Goal: Task Accomplishment & Management: Complete application form

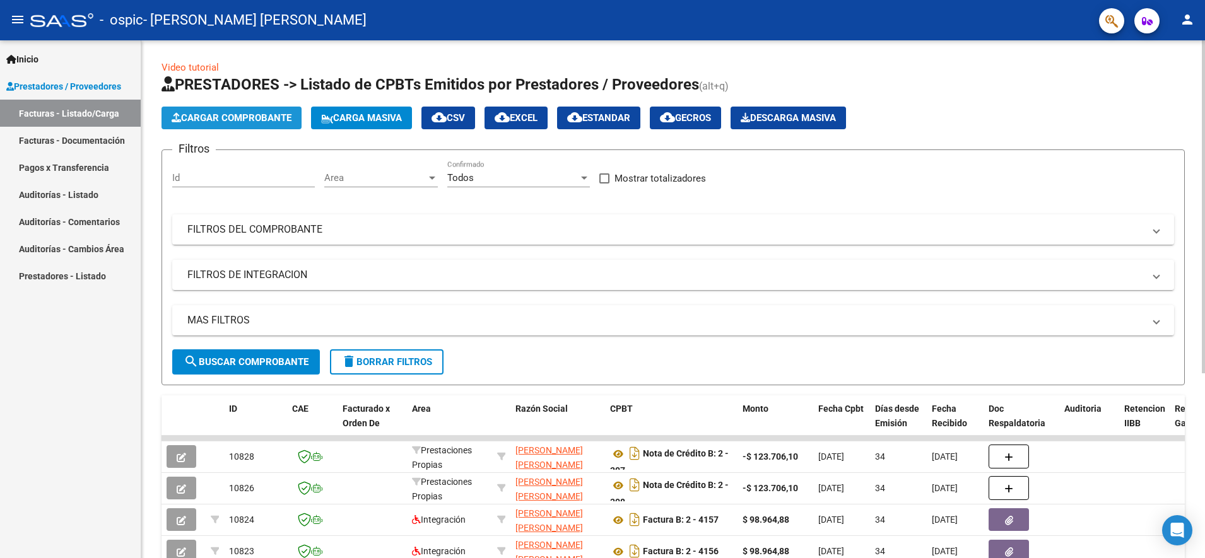
click at [278, 119] on span "Cargar Comprobante" at bounding box center [232, 117] width 120 height 11
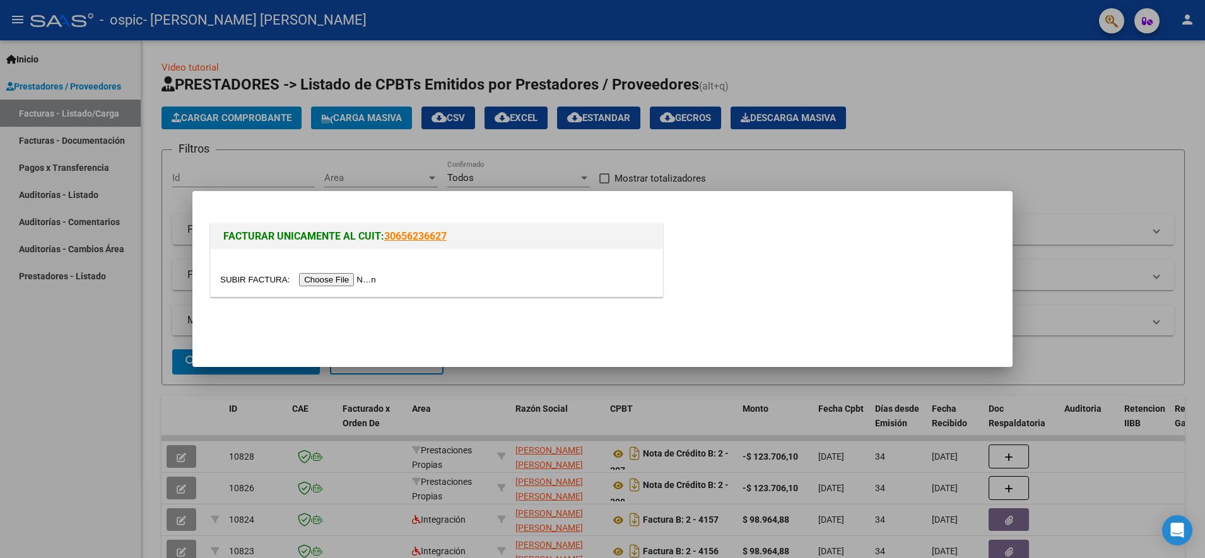
click at [316, 280] on input "file" at bounding box center [300, 279] width 160 height 13
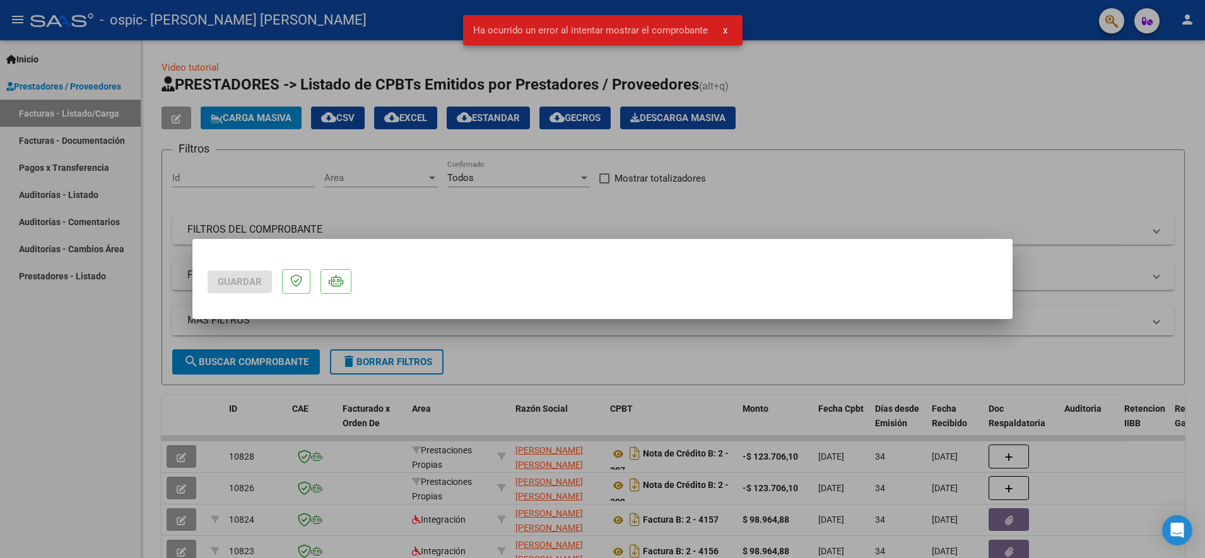
click at [719, 37] on button "x" at bounding box center [725, 30] width 25 height 23
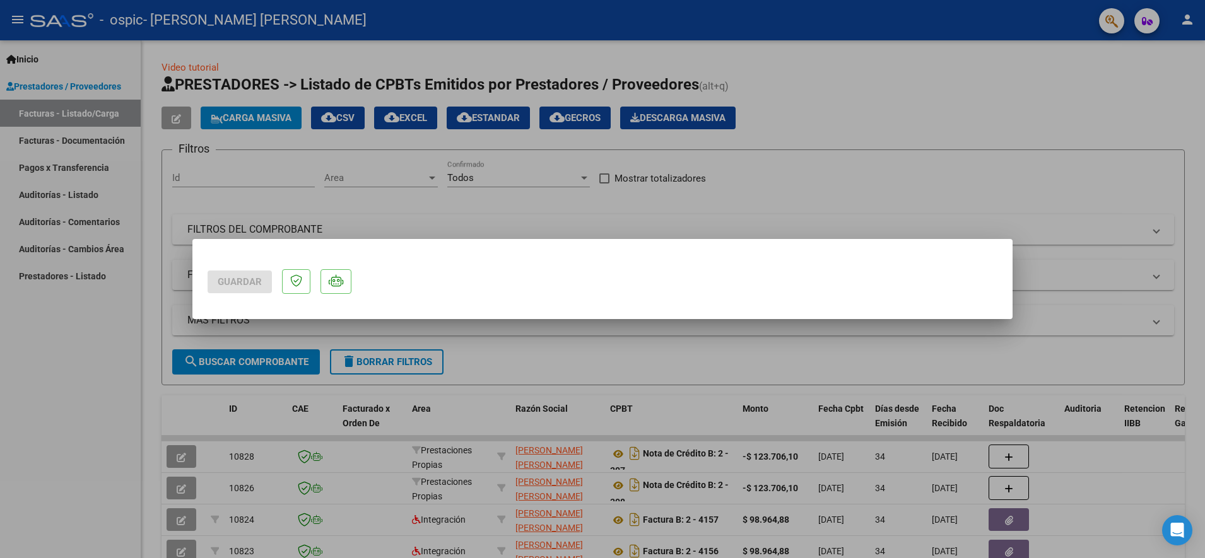
click at [563, 177] on div at bounding box center [602, 279] width 1205 height 558
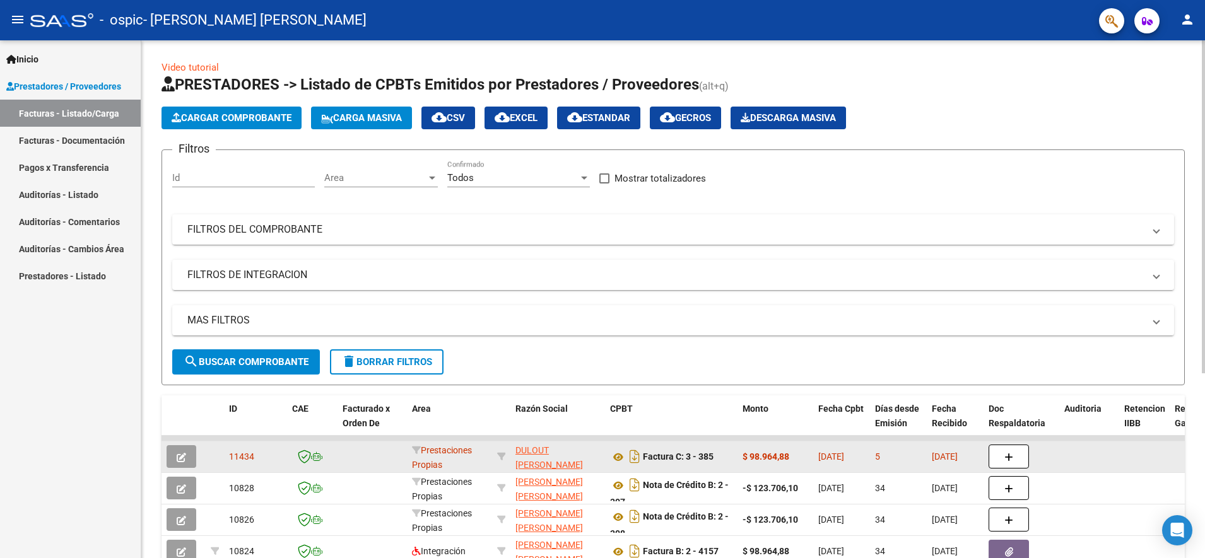
click at [187, 455] on button "button" at bounding box center [182, 456] width 30 height 23
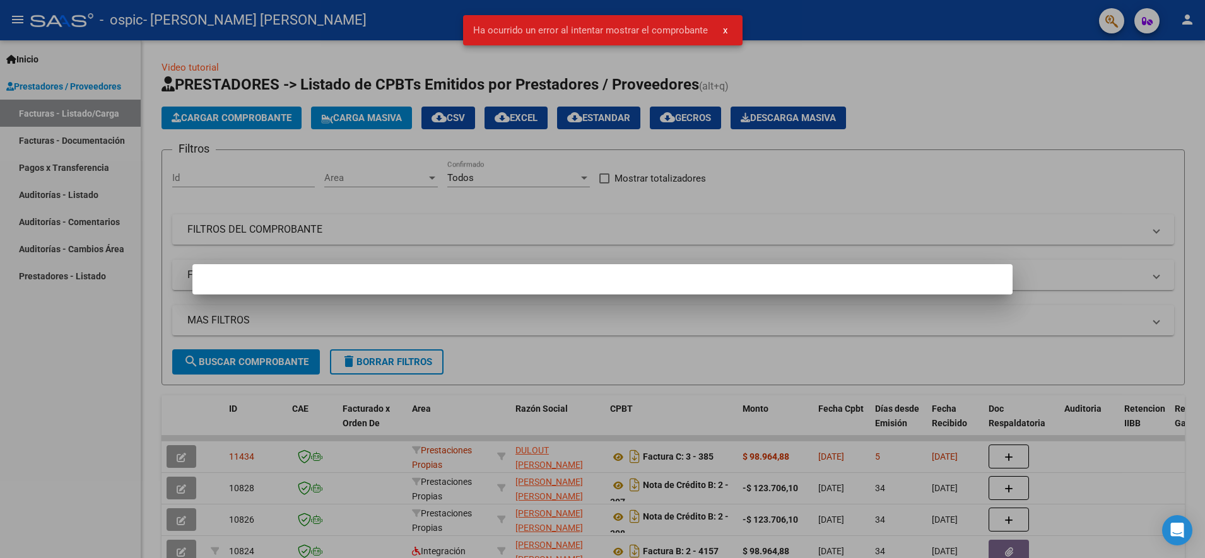
click at [723, 29] on span "x" at bounding box center [725, 30] width 4 height 11
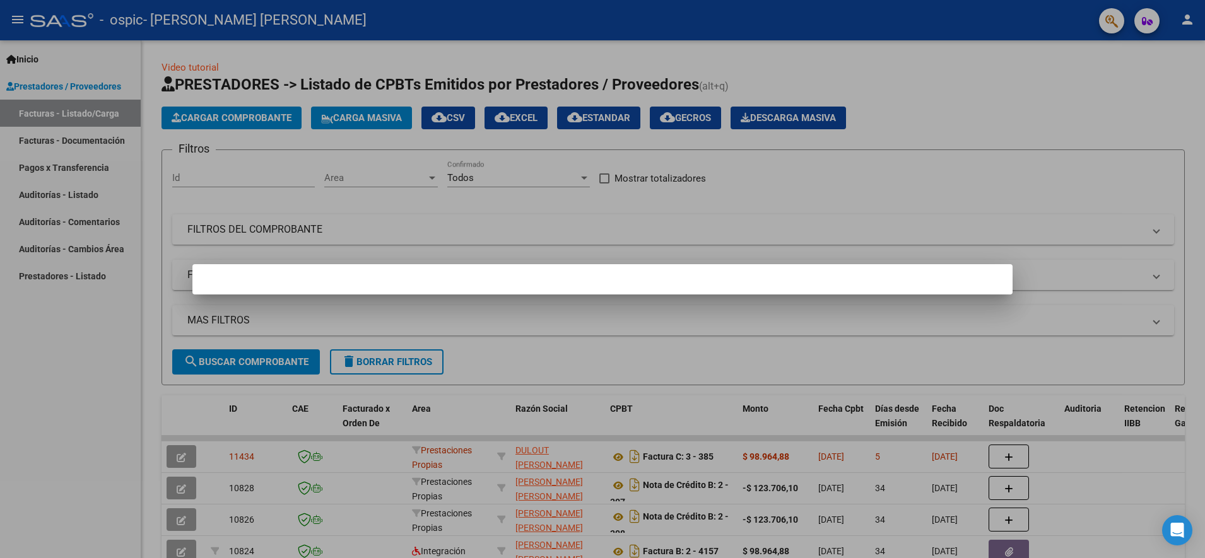
click at [526, 99] on div at bounding box center [602, 279] width 1205 height 558
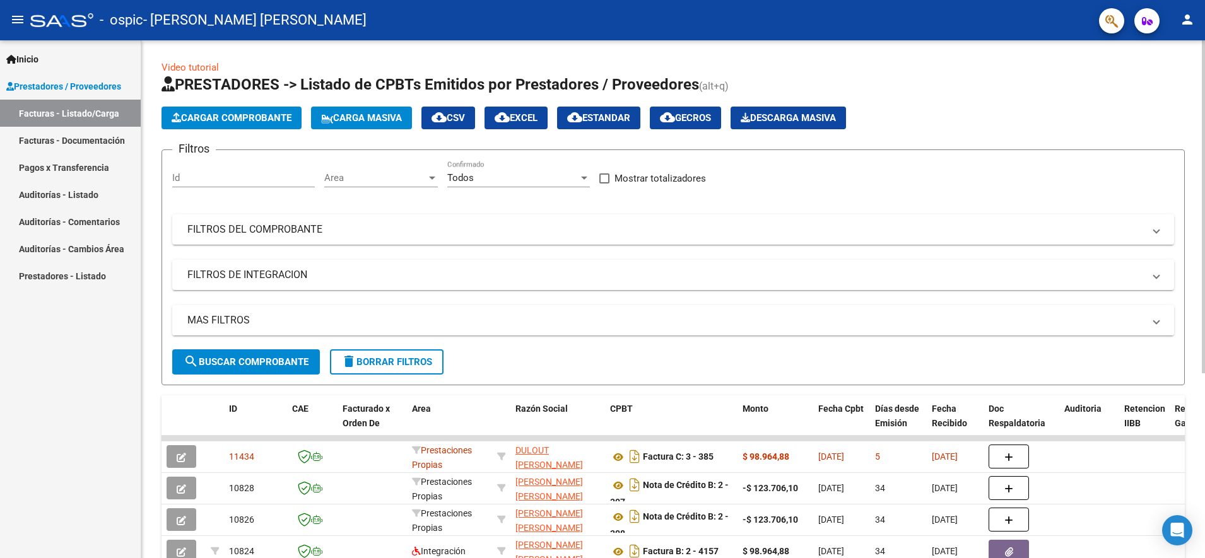
drag, startPoint x: 464, startPoint y: 452, endPoint x: 399, endPoint y: 311, distance: 154.7
click at [399, 311] on mat-expansion-panel-header "MAS FILTROS" at bounding box center [673, 320] width 1002 height 30
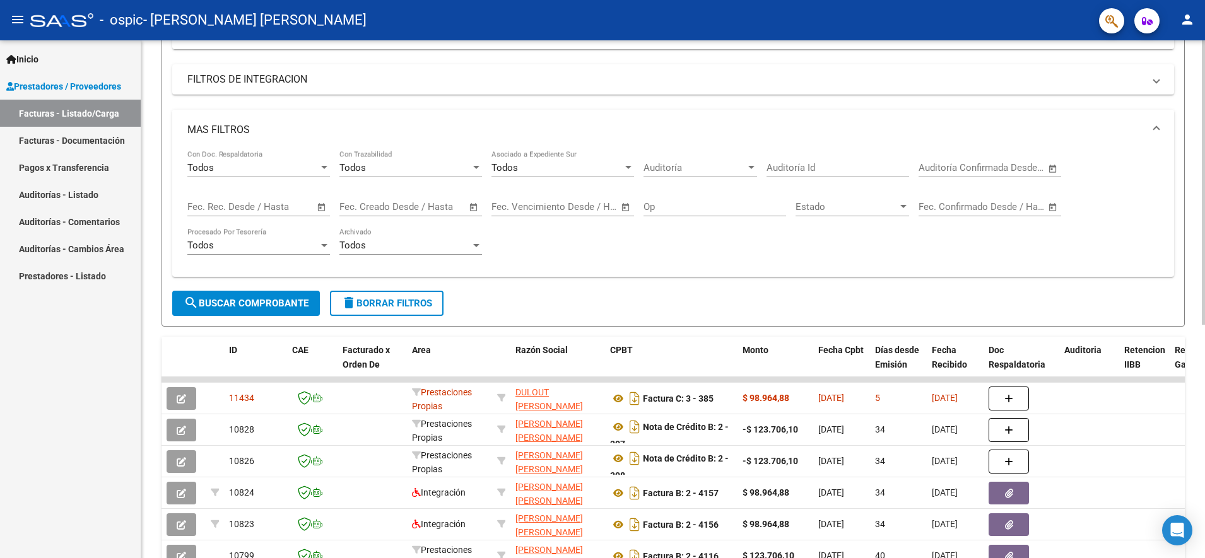
scroll to position [237, 0]
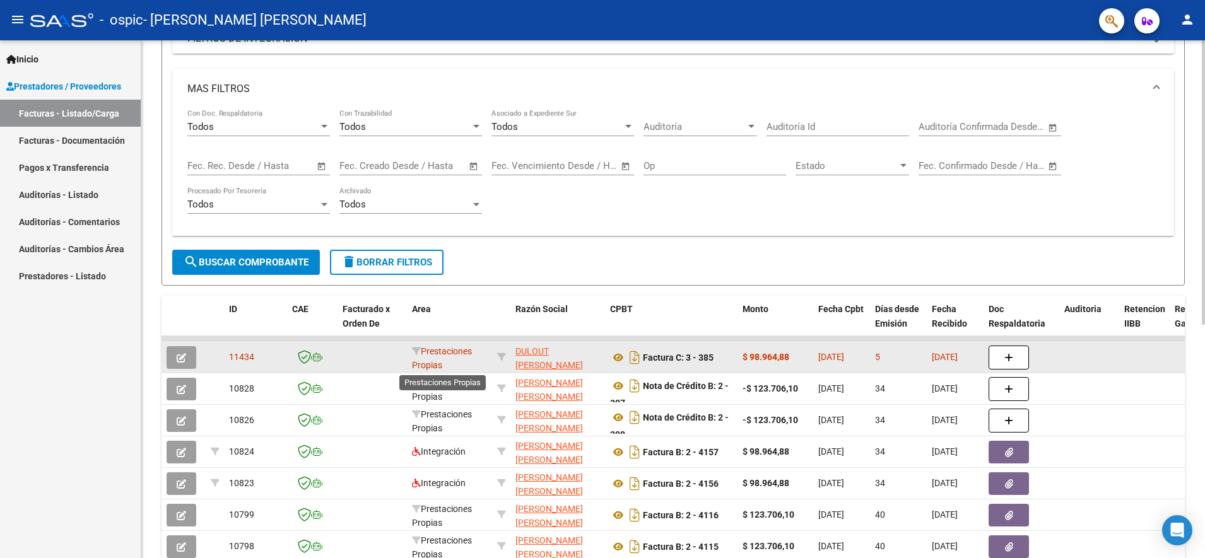
click at [431, 362] on span "Prestaciones Propias" at bounding box center [442, 358] width 60 height 25
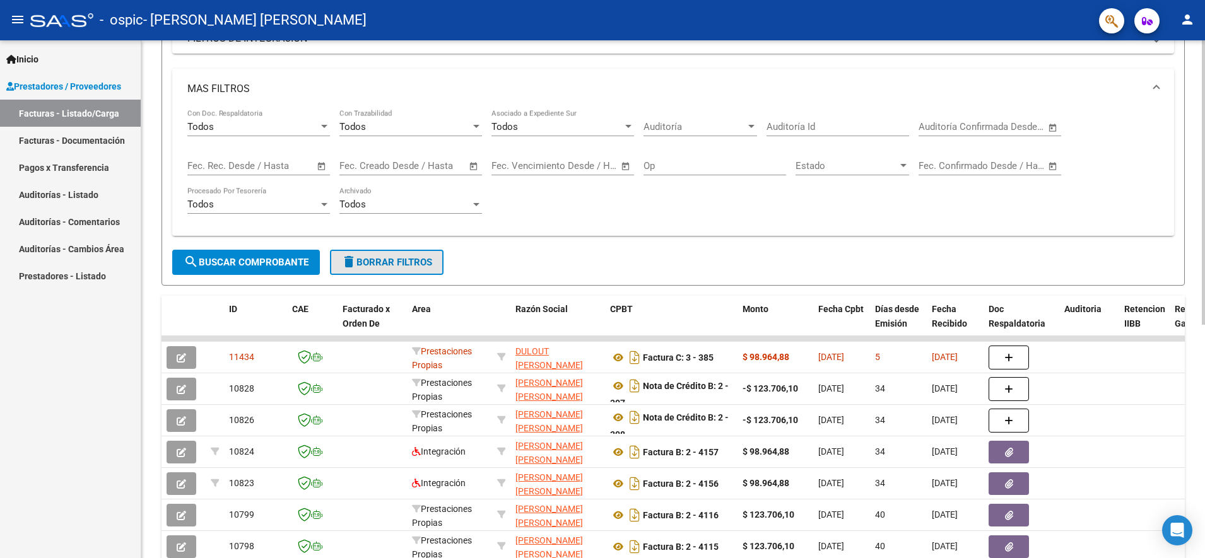
click at [401, 267] on span "delete Borrar Filtros" at bounding box center [386, 262] width 91 height 11
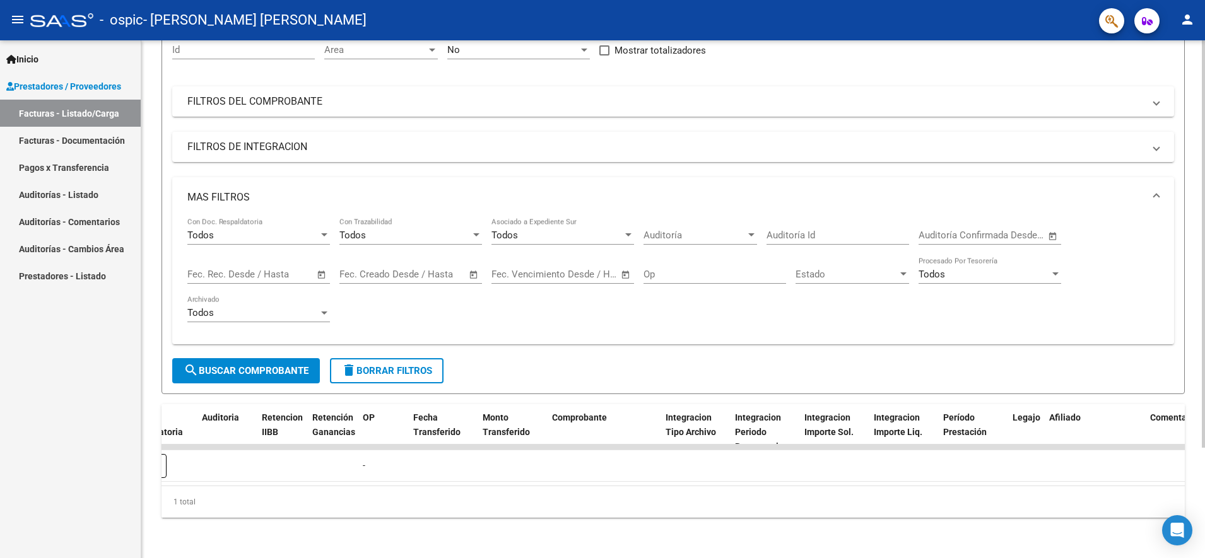
scroll to position [0, 0]
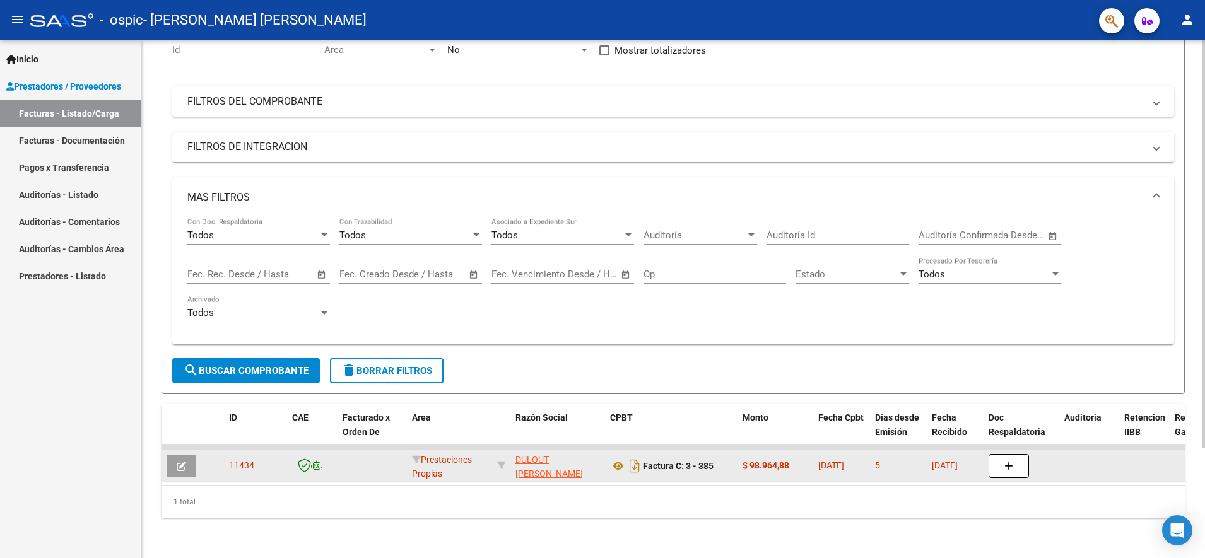
drag, startPoint x: 209, startPoint y: 443, endPoint x: 181, endPoint y: 454, distance: 30.4
click at [181, 462] on icon "button" at bounding box center [181, 466] width 9 height 9
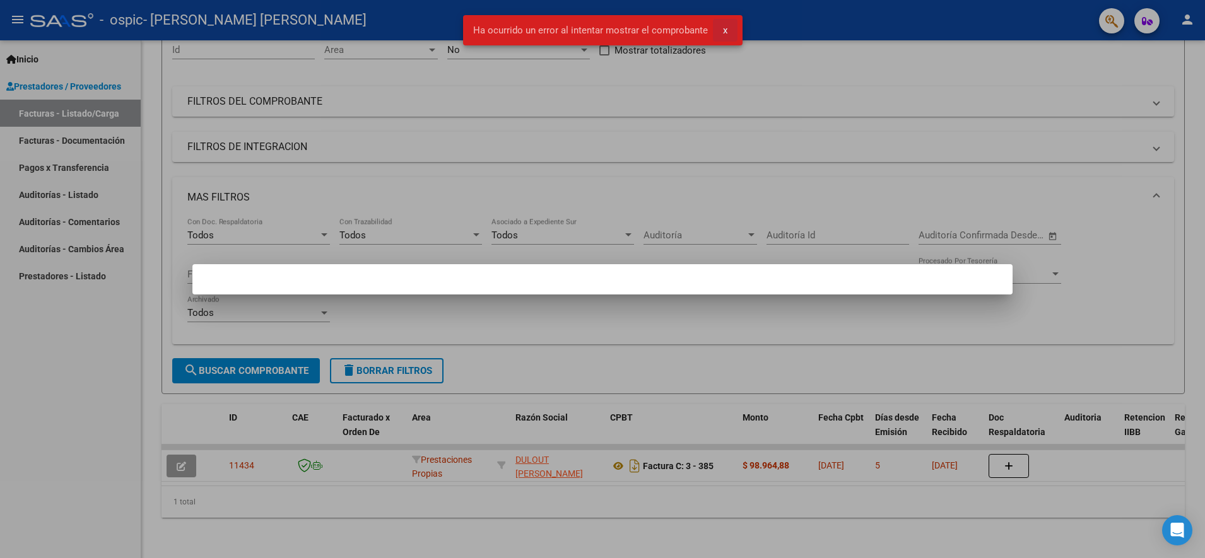
click at [723, 33] on span "x" at bounding box center [725, 30] width 4 height 11
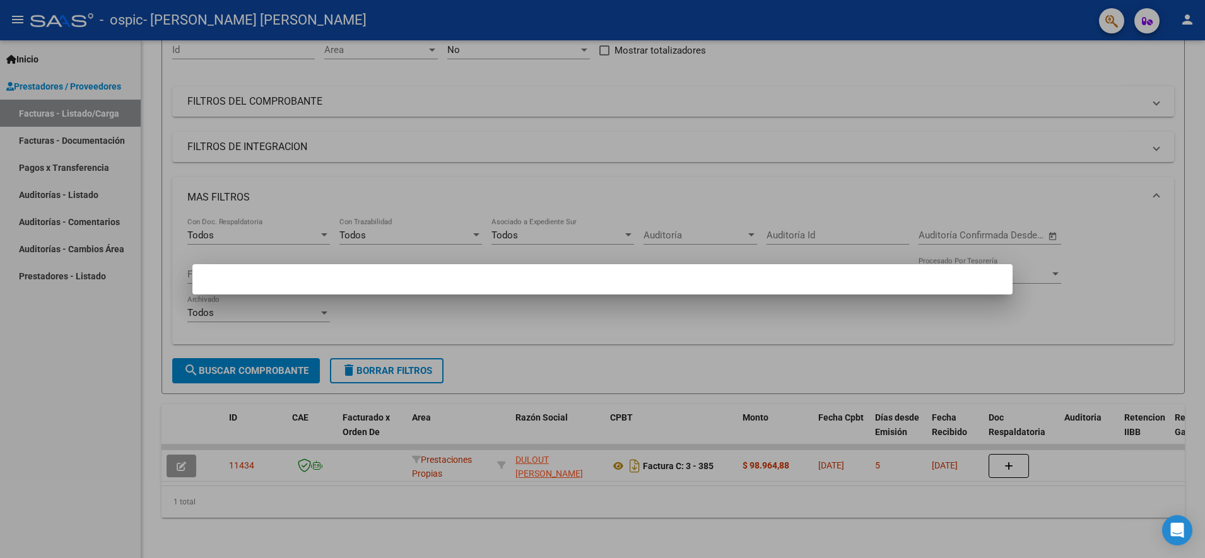
click at [83, 176] on div at bounding box center [602, 279] width 1205 height 558
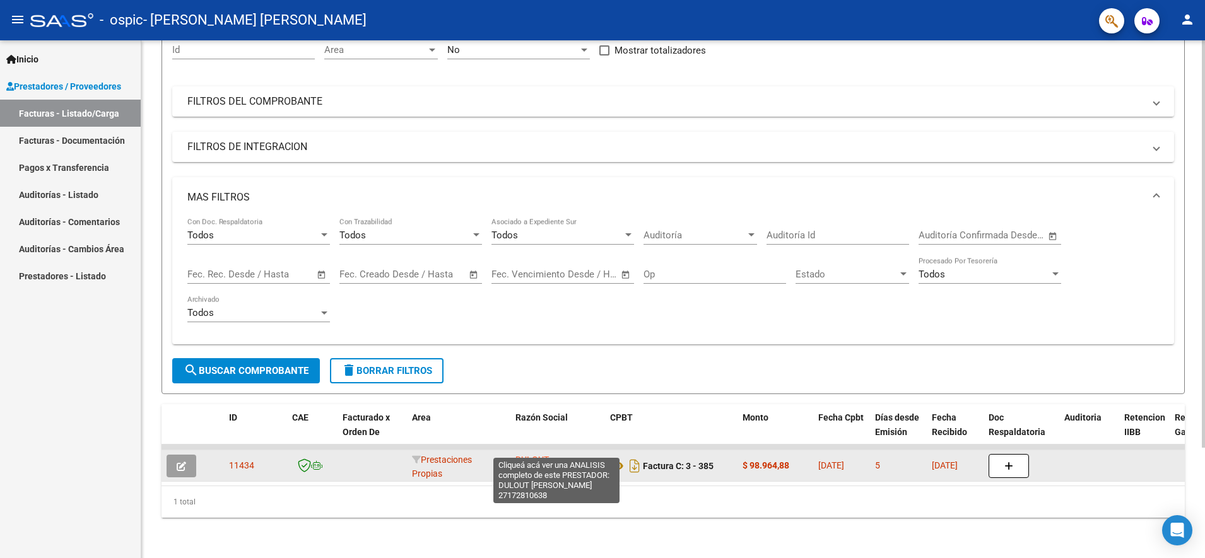
click at [524, 455] on span "DULOUT [PERSON_NAME]" at bounding box center [549, 467] width 68 height 25
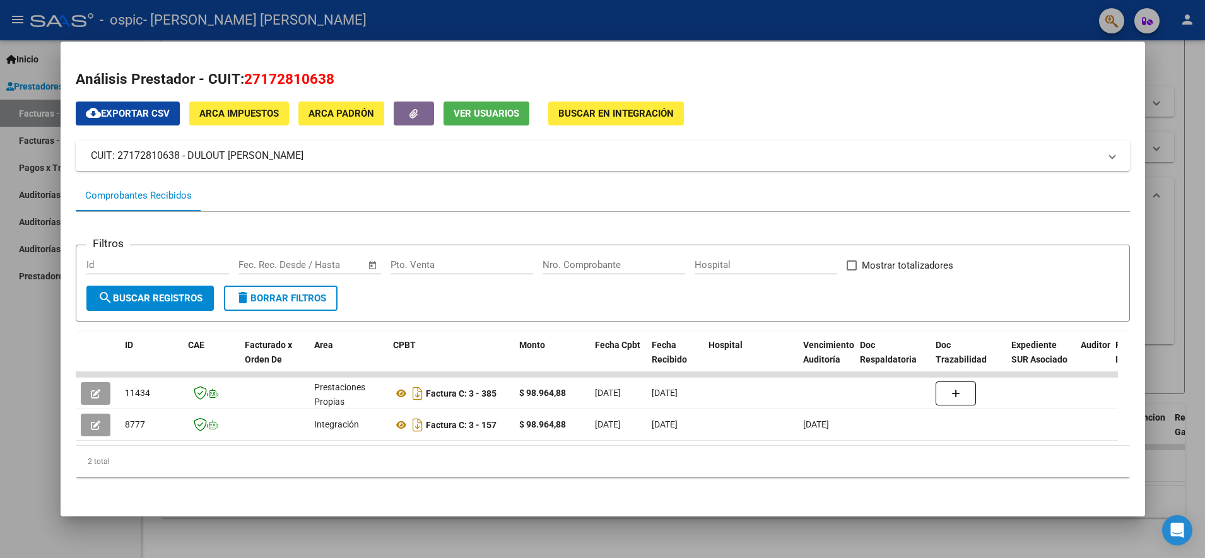
click at [1170, 115] on div at bounding box center [602, 279] width 1205 height 558
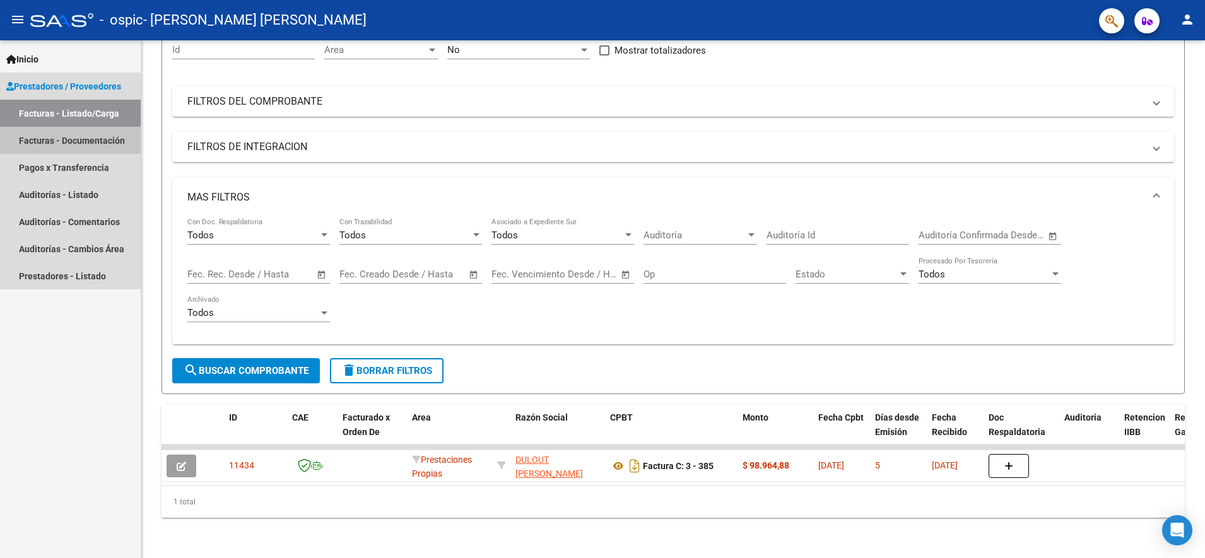
click at [78, 139] on link "Facturas - Documentación" at bounding box center [70, 140] width 141 height 27
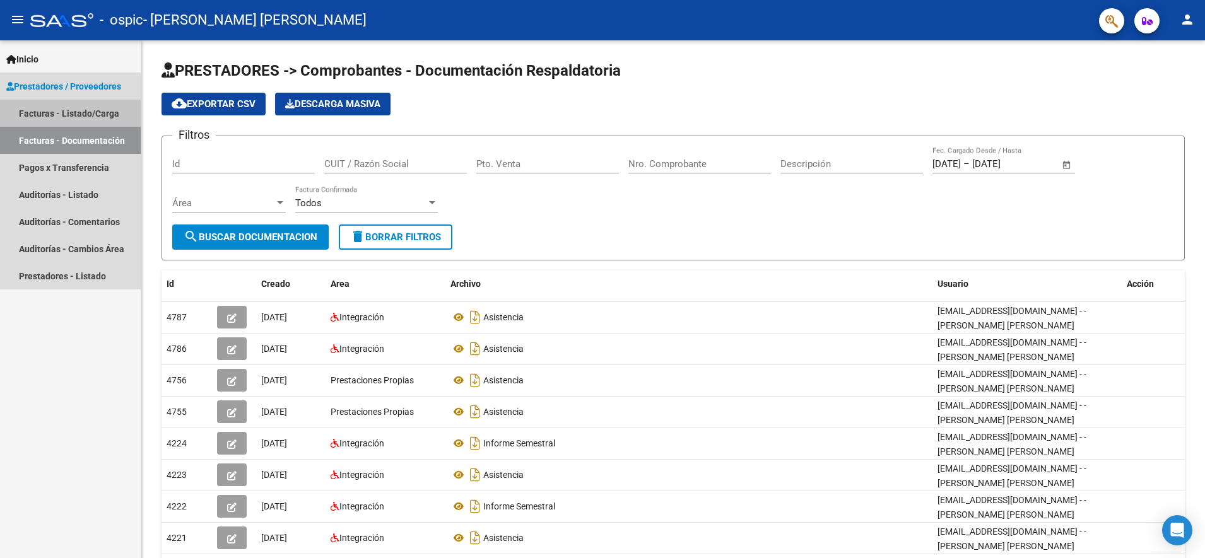
click at [100, 121] on link "Facturas - Listado/Carga" at bounding box center [70, 113] width 141 height 27
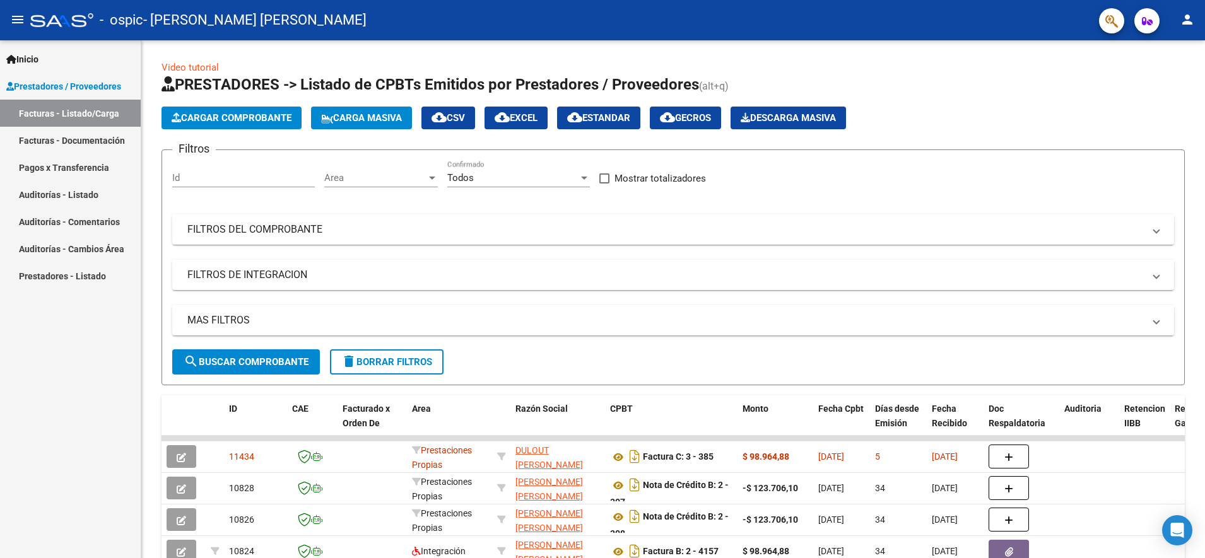
click at [1186, 23] on mat-icon "person" at bounding box center [1187, 19] width 15 height 15
click at [1166, 85] on button "exit_to_app Salir" at bounding box center [1161, 83] width 77 height 30
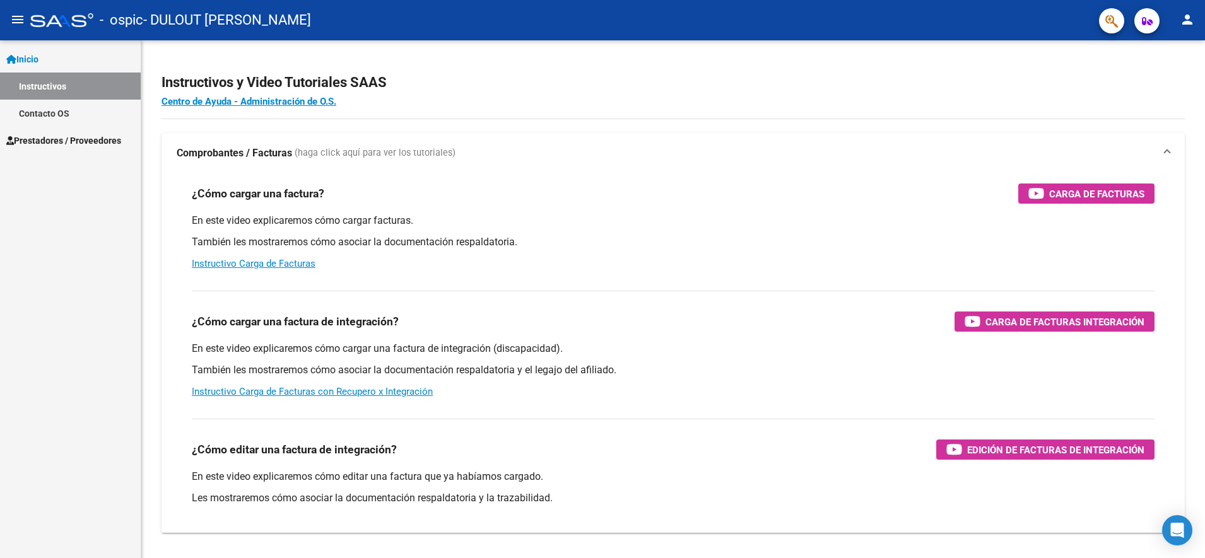
click at [107, 138] on span "Prestadores / Proveedores" at bounding box center [63, 141] width 115 height 14
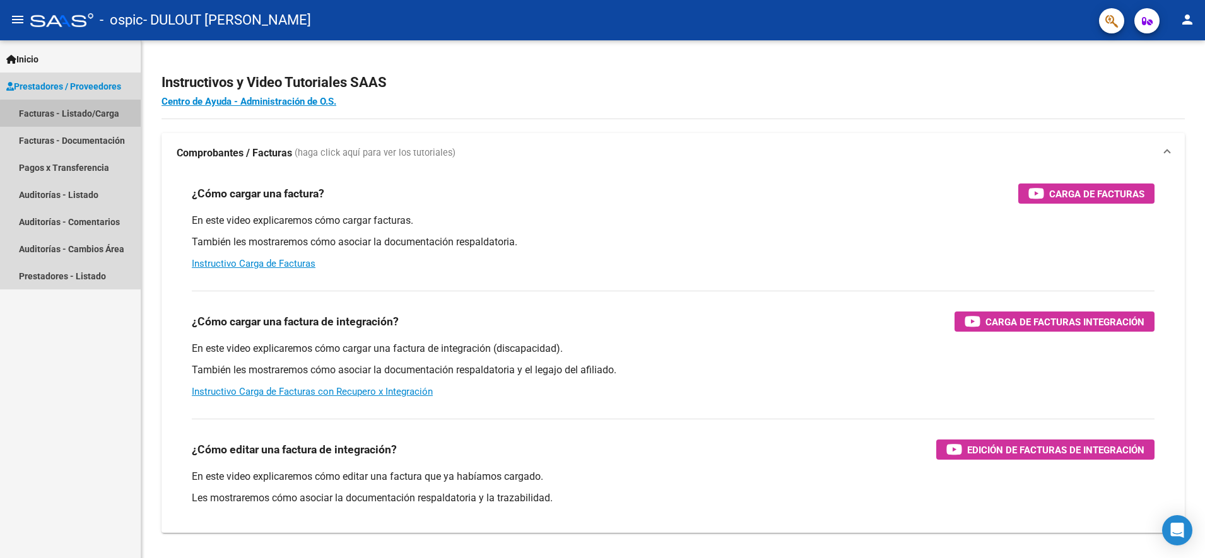
click at [104, 121] on link "Facturas - Listado/Carga" at bounding box center [70, 113] width 141 height 27
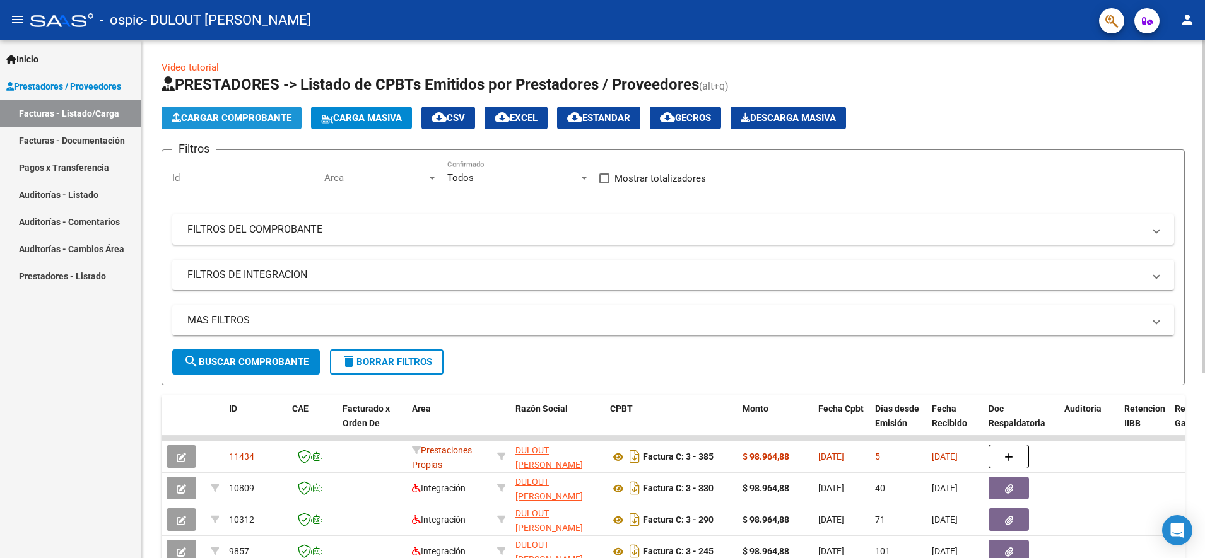
click at [239, 121] on span "Cargar Comprobante" at bounding box center [232, 117] width 120 height 11
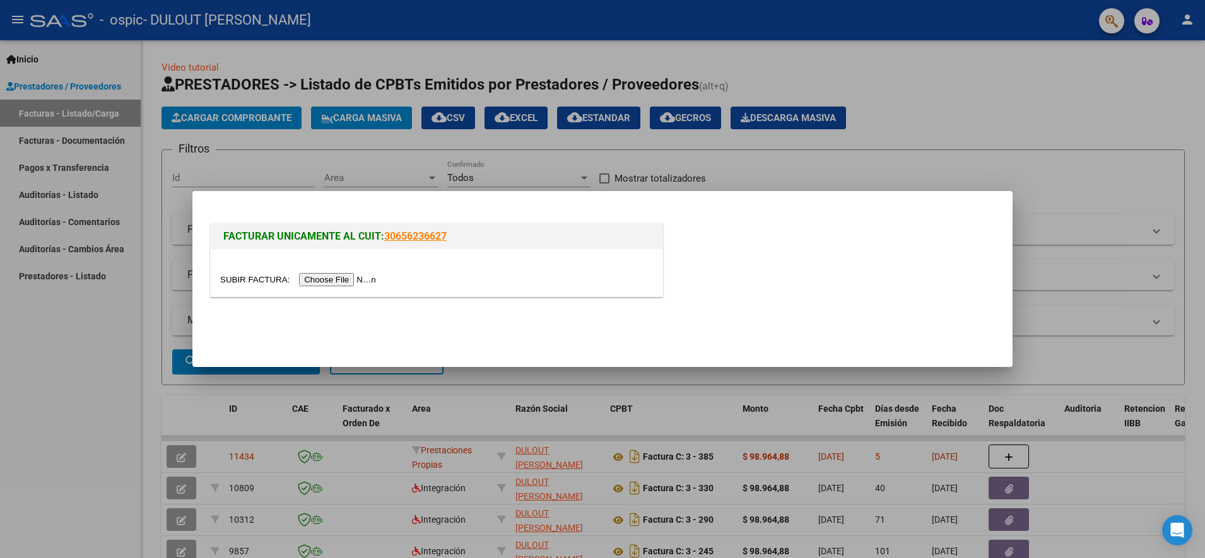
click at [760, 146] on div at bounding box center [602, 279] width 1205 height 558
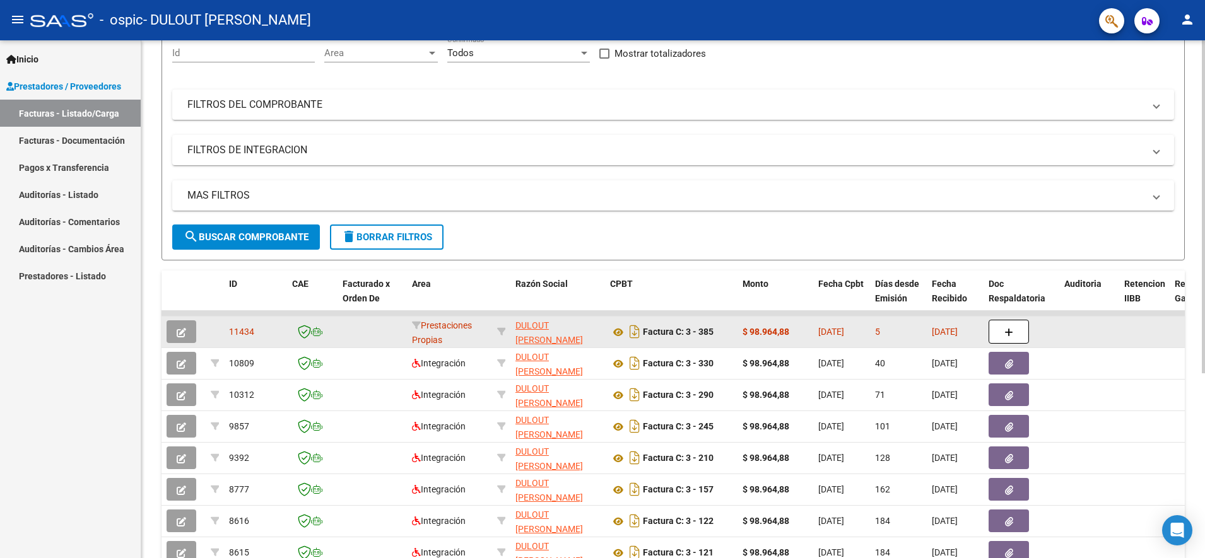
scroll to position [158, 0]
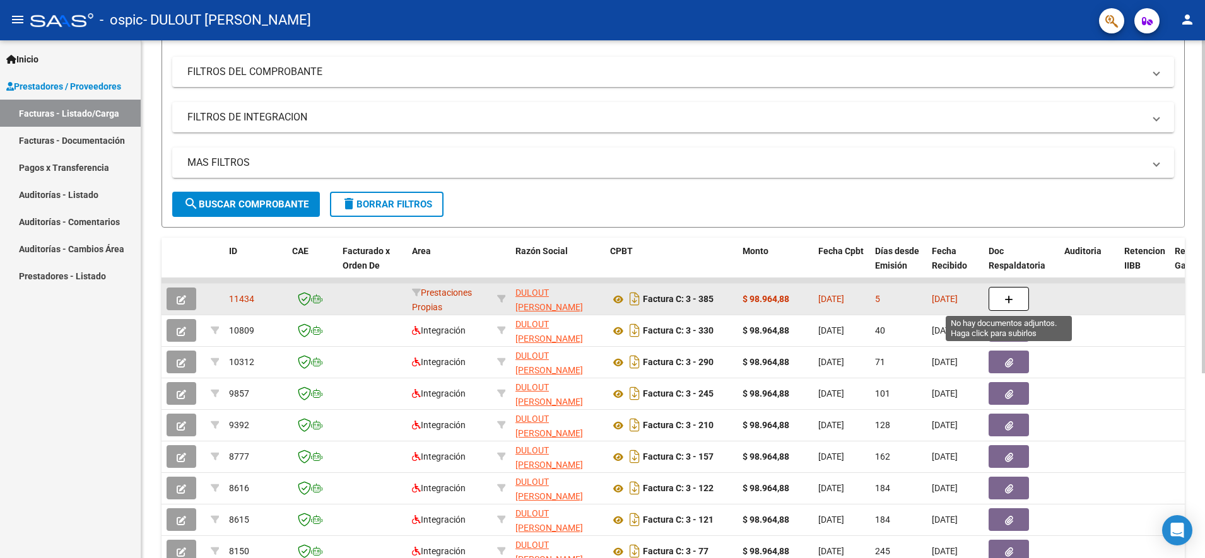
click at [1002, 305] on button "button" at bounding box center [1009, 299] width 40 height 24
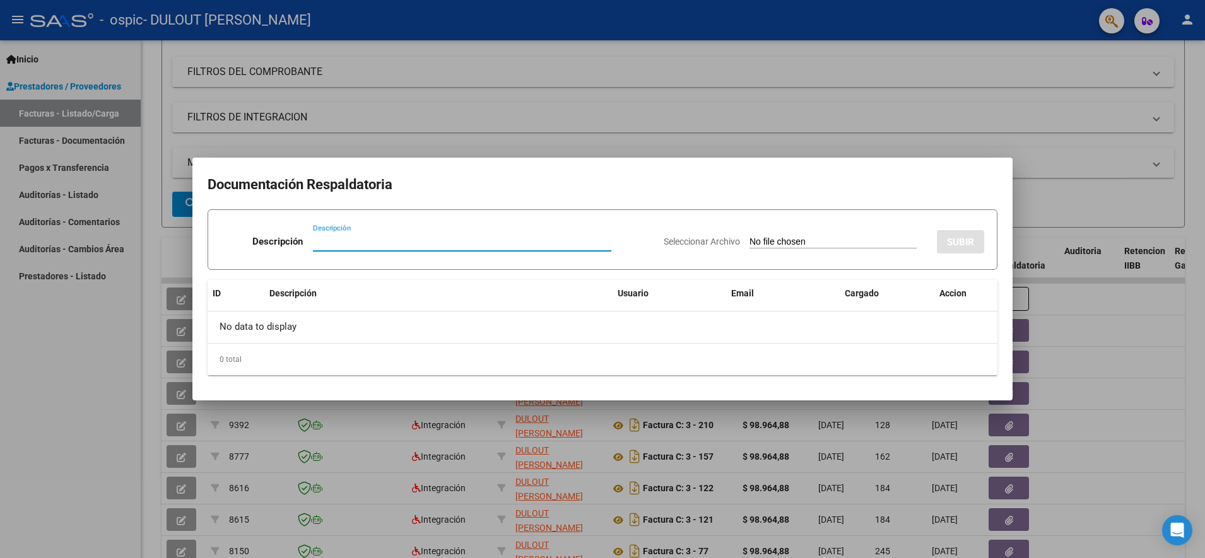
click at [438, 140] on div at bounding box center [602, 279] width 1205 height 558
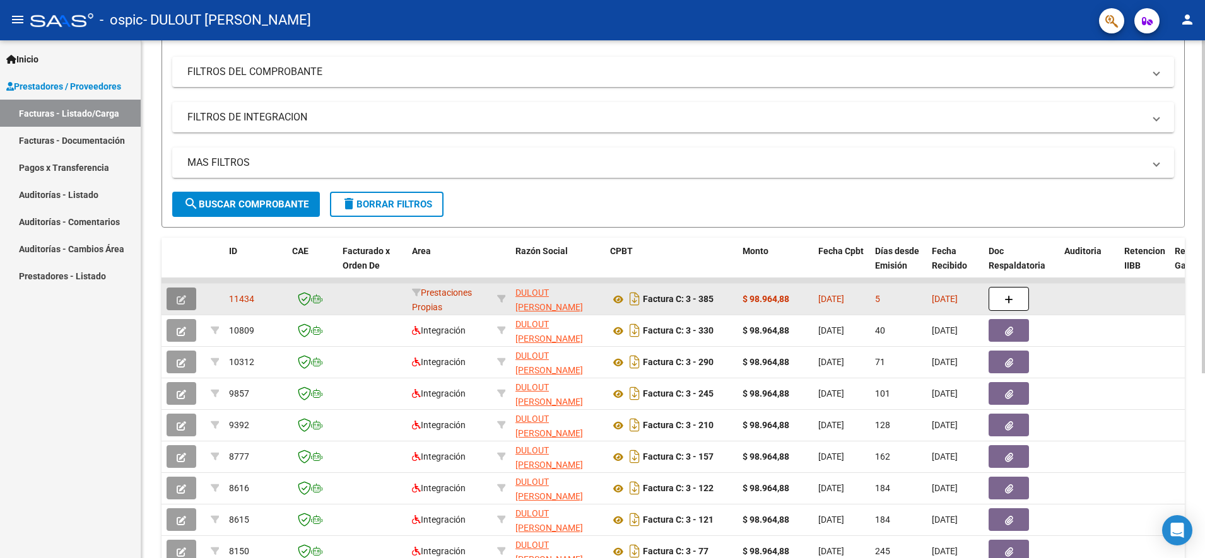
click at [174, 304] on button "button" at bounding box center [182, 299] width 30 height 23
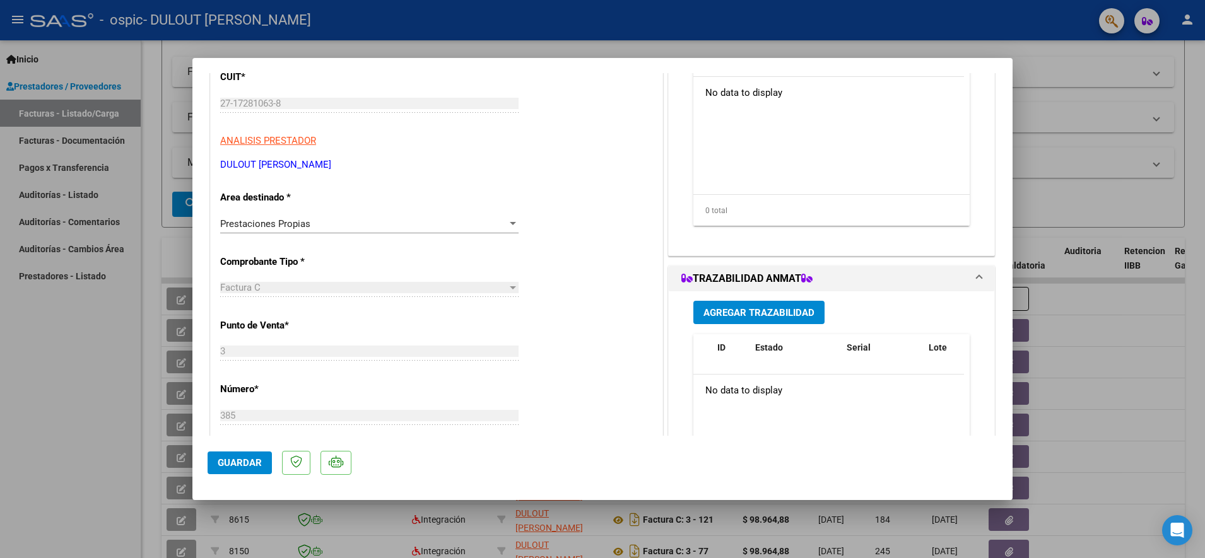
scroll to position [237, 0]
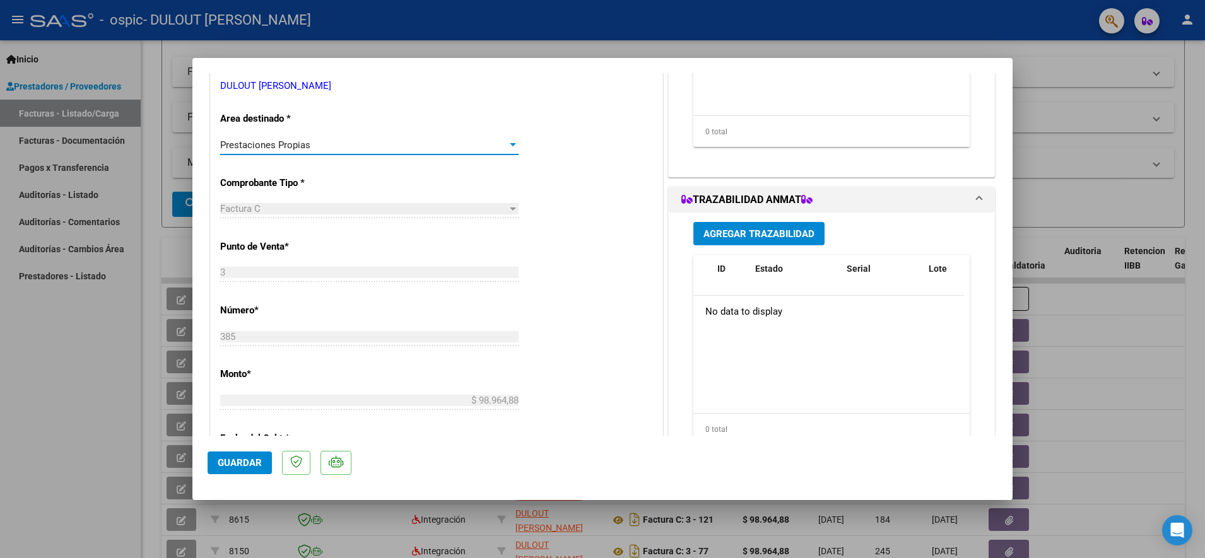
click at [279, 146] on span "Prestaciones Propias" at bounding box center [265, 144] width 90 height 11
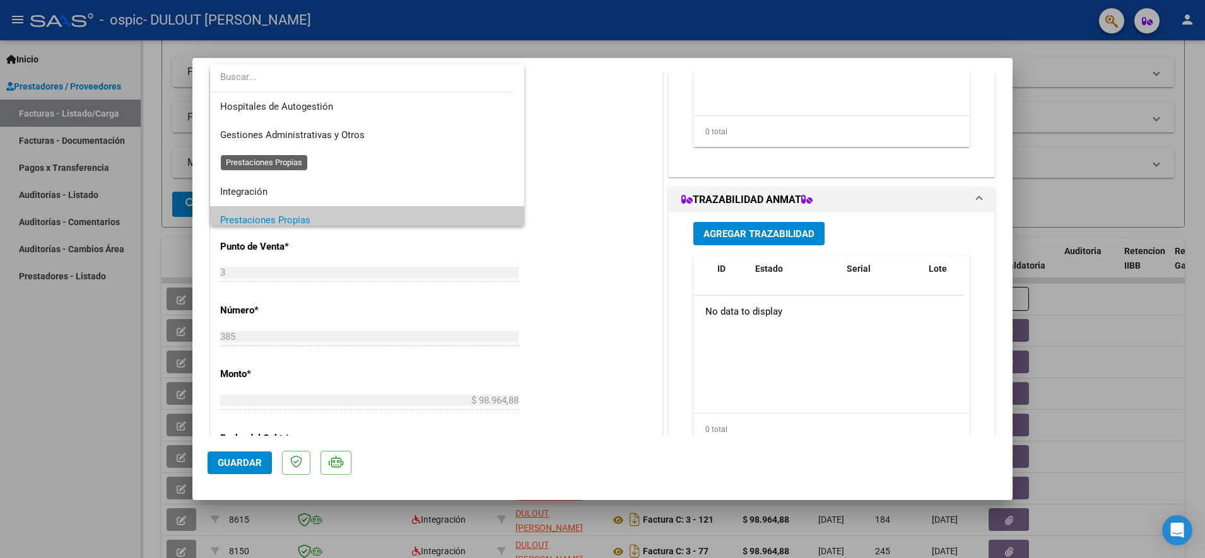
scroll to position [76, 0]
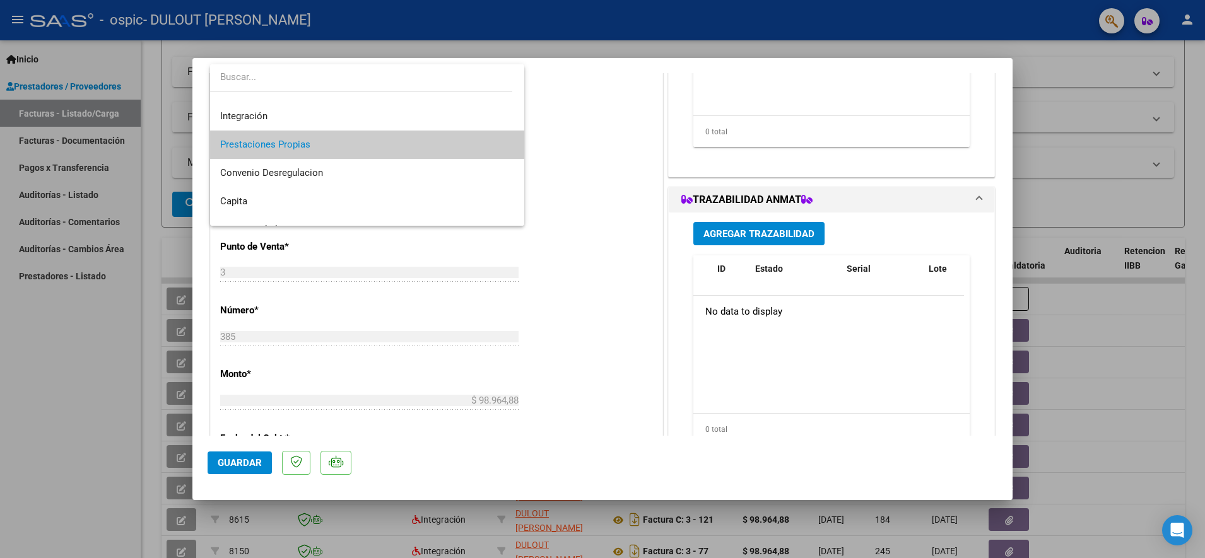
click at [574, 150] on div at bounding box center [602, 279] width 1205 height 558
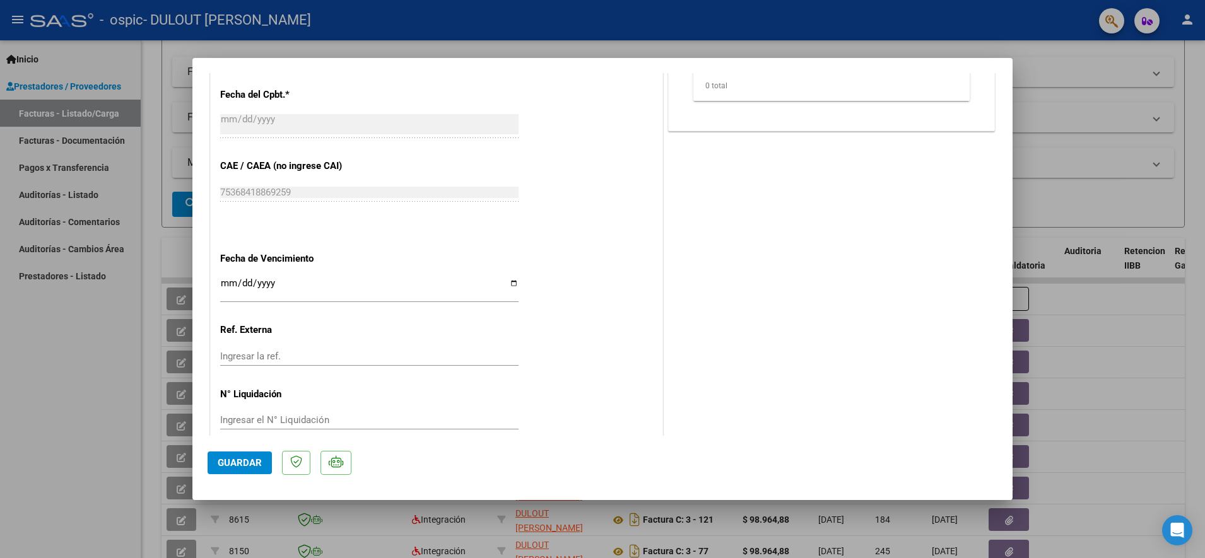
scroll to position [599, 0]
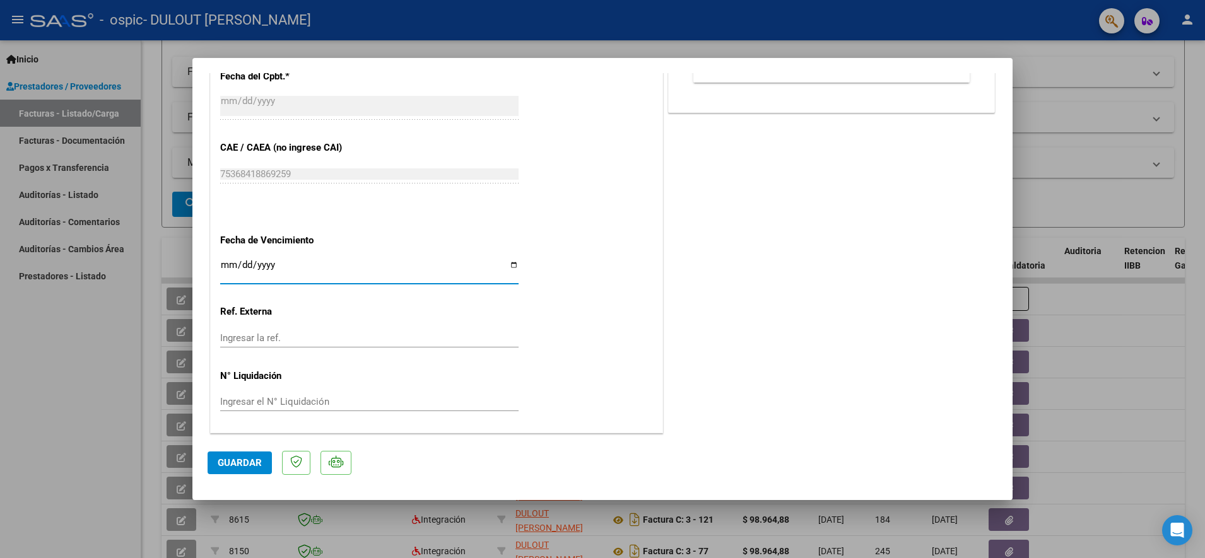
click at [507, 261] on input "Ingresar la fecha" at bounding box center [369, 270] width 298 height 20
type input "2025-09-15"
click at [247, 468] on span "Guardar" at bounding box center [240, 462] width 44 height 11
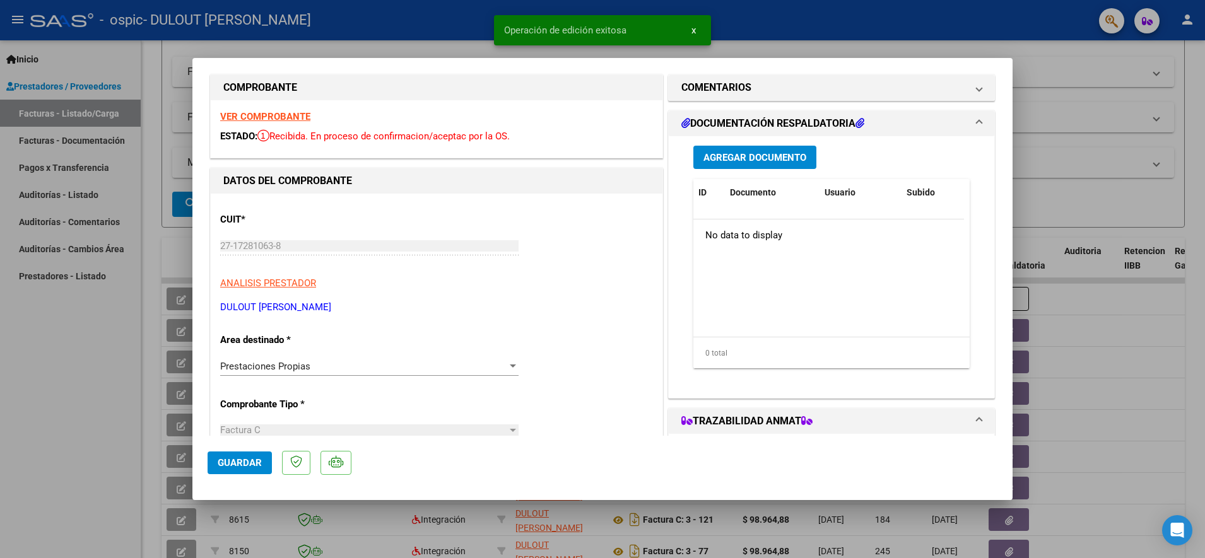
scroll to position [0, 0]
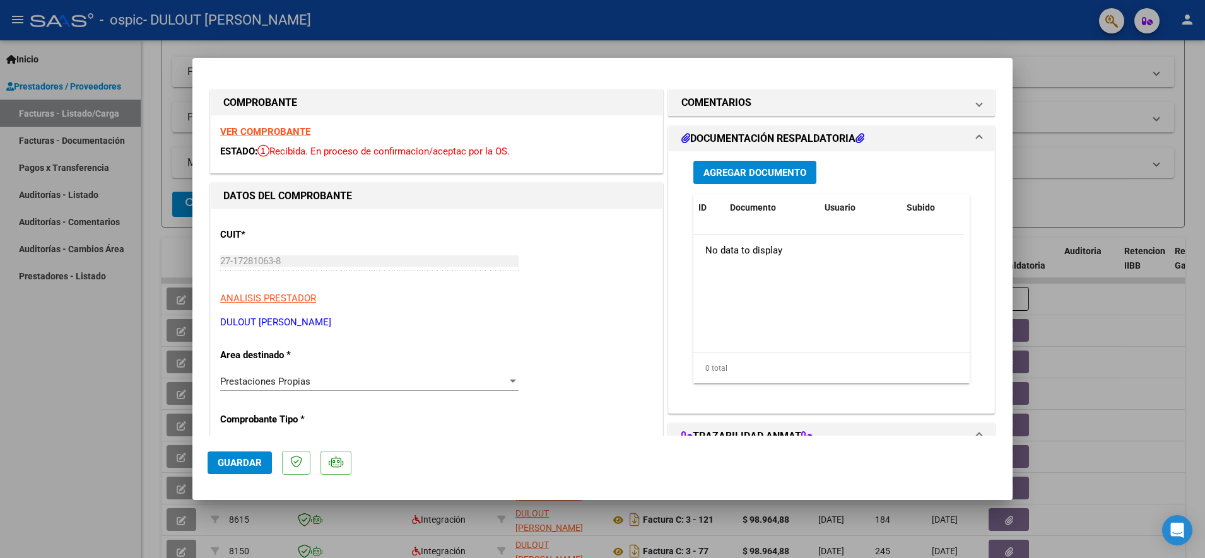
click at [733, 182] on button "Agregar Documento" at bounding box center [754, 172] width 123 height 23
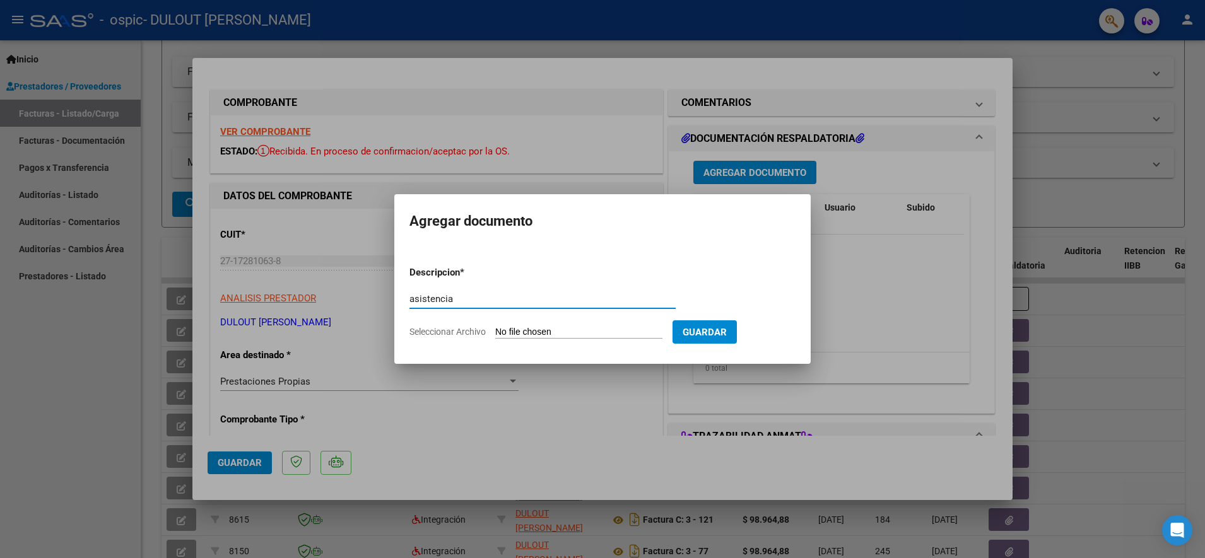
type input "asistencia"
click at [580, 333] on input "Seleccionar Archivo" at bounding box center [578, 333] width 167 height 12
type input "C:\fakepath\OSPIC - QUINTEROS - AGO.pdf"
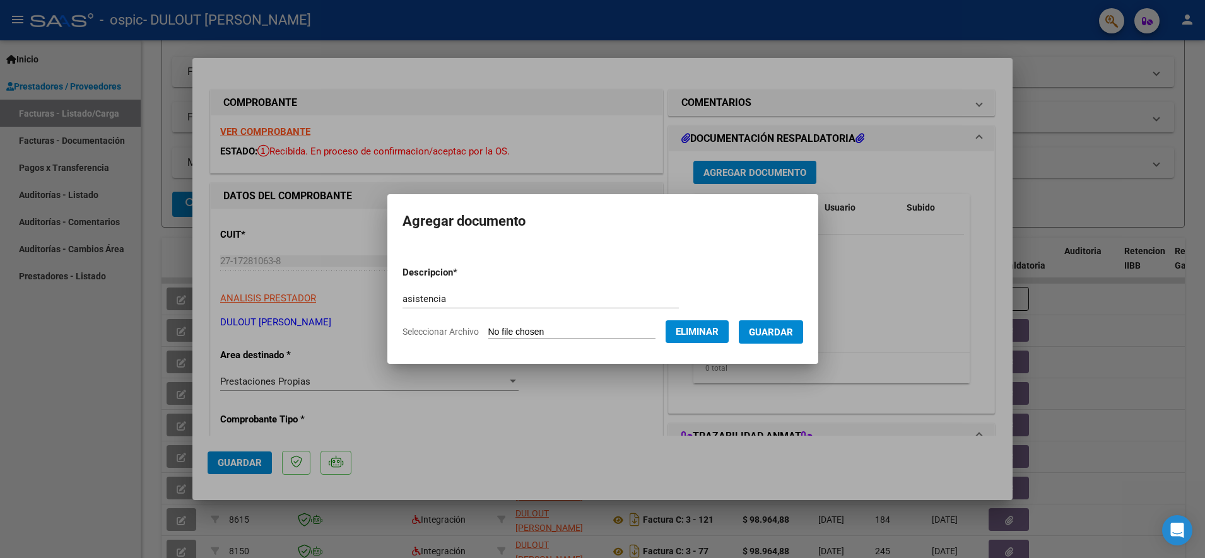
click at [784, 333] on span "Guardar" at bounding box center [771, 332] width 44 height 11
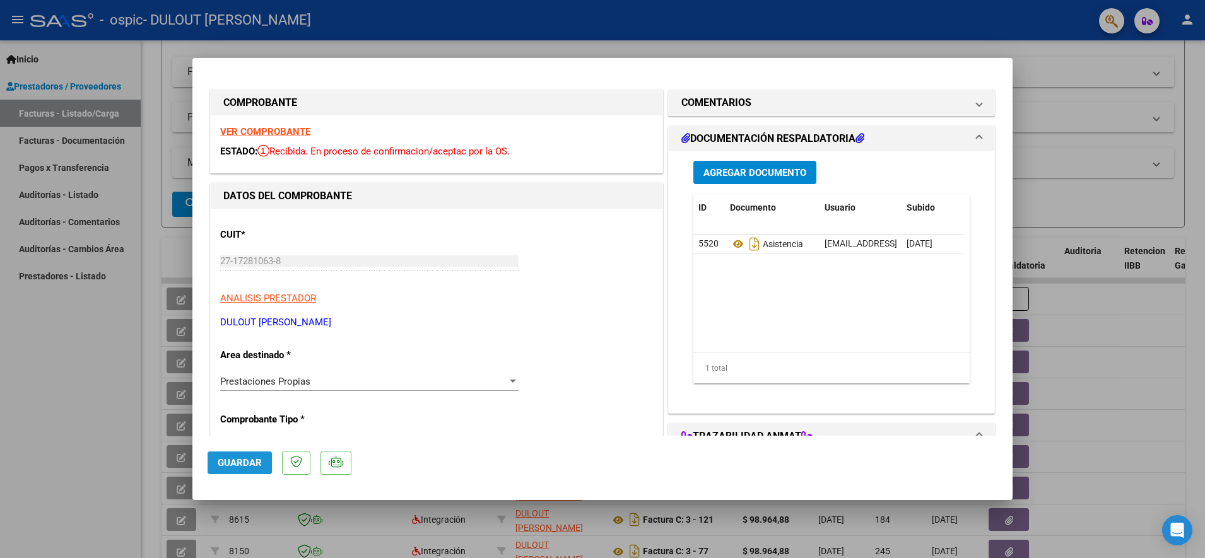
click at [249, 461] on span "Guardar" at bounding box center [240, 462] width 44 height 11
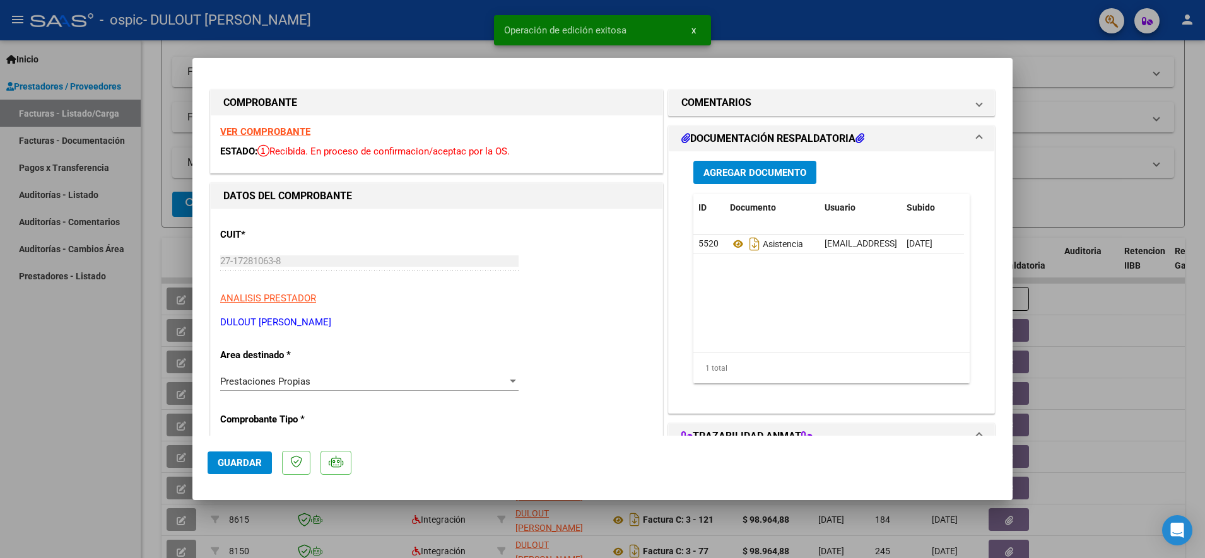
click at [1047, 252] on div at bounding box center [602, 279] width 1205 height 558
type input "$ 0,00"
